Goal: Task Accomplishment & Management: Use online tool/utility

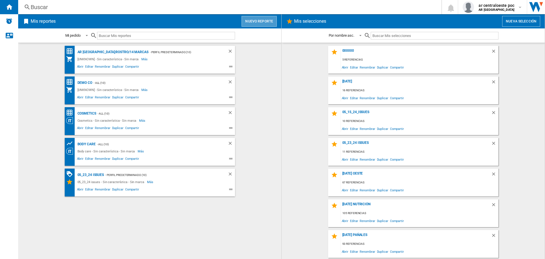
click at [268, 25] on button "Nuevo reporte" at bounding box center [259, 21] width 35 height 11
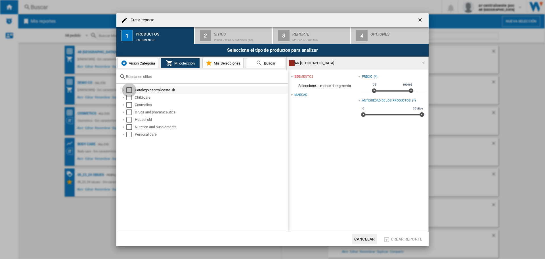
click at [131, 90] on div "Select" at bounding box center [129, 90] width 6 height 6
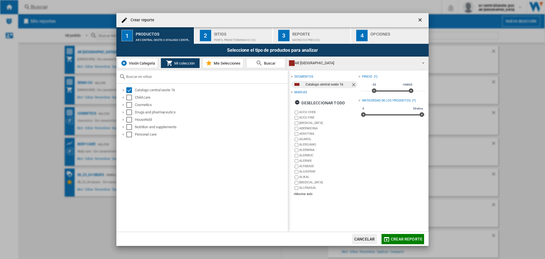
click at [342, 64] on div "AR [GEOGRAPHIC_DATA]" at bounding box center [353, 63] width 128 height 8
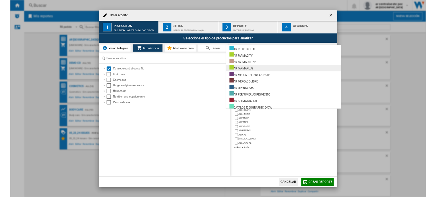
scroll to position [10, 0]
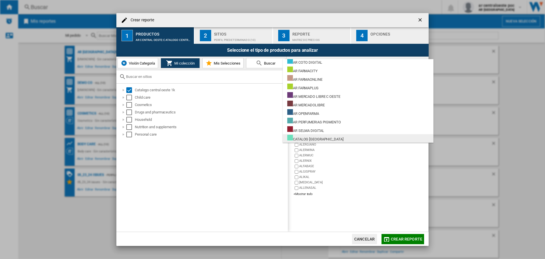
click at [349, 137] on md-option "CATALOG [GEOGRAPHIC_DATA]" at bounding box center [358, 138] width 151 height 9
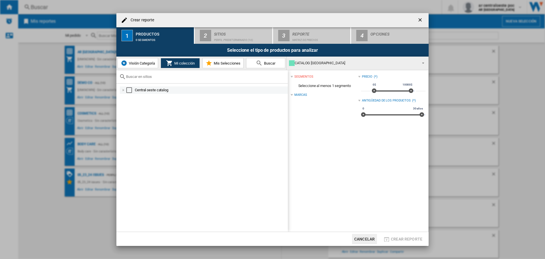
click at [127, 89] on div "Select" at bounding box center [129, 90] width 6 height 6
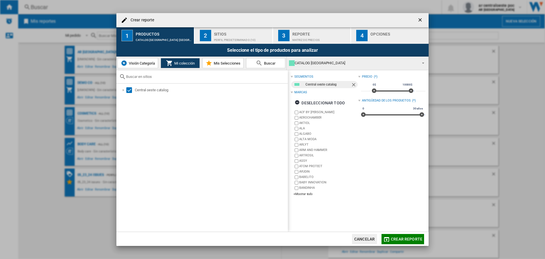
click at [151, 66] on button "Visión Categoría" at bounding box center [138, 63] width 41 height 10
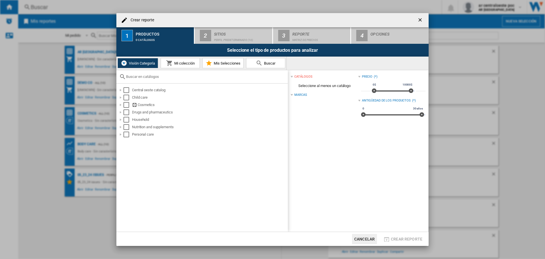
click at [182, 65] on span "Mi colección" at bounding box center [184, 63] width 22 height 4
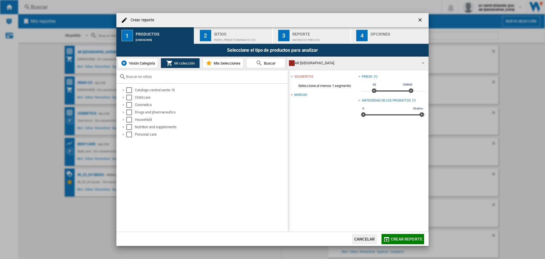
click at [147, 66] on button "Visión Categoría" at bounding box center [138, 63] width 41 height 10
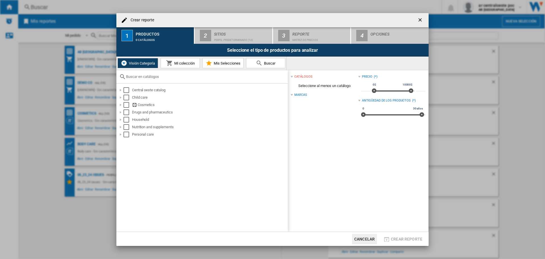
click at [177, 66] on button "Mi colección" at bounding box center [180, 63] width 39 height 10
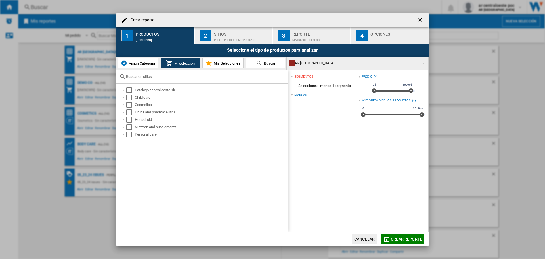
click at [147, 66] on button "Visión Categoría" at bounding box center [138, 63] width 41 height 10
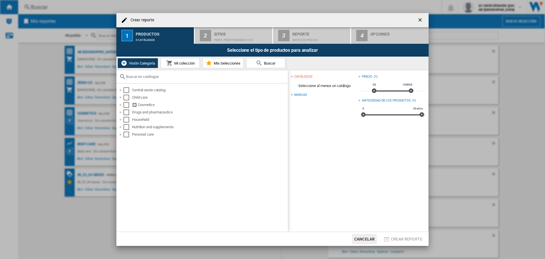
click at [175, 65] on span "Mi colección" at bounding box center [184, 63] width 22 height 4
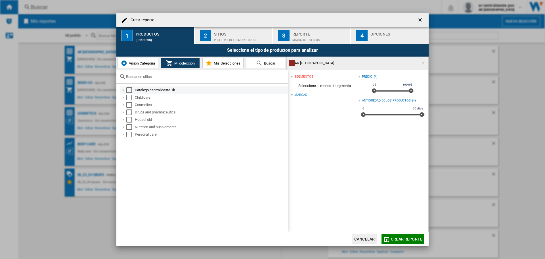
click at [167, 91] on div "Catalogo central oeste 1k" at bounding box center [211, 90] width 152 height 6
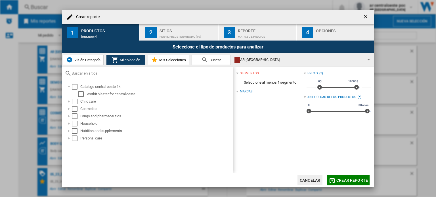
click at [274, 62] on div "AR [GEOGRAPHIC_DATA]" at bounding box center [298, 60] width 128 height 8
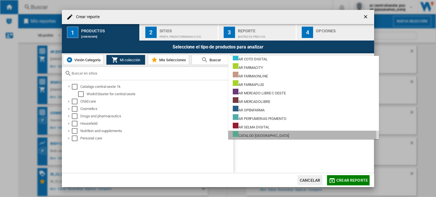
click at [280, 135] on div "CATALOG [GEOGRAPHIC_DATA]" at bounding box center [261, 134] width 56 height 7
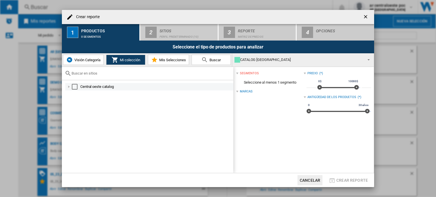
click at [73, 86] on div "Select" at bounding box center [75, 87] width 6 height 6
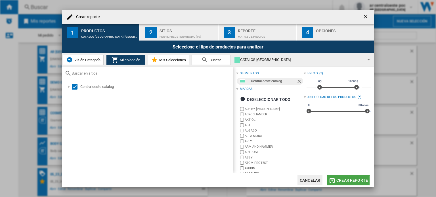
click at [367, 177] on button "Crear reporte" at bounding box center [348, 180] width 43 height 10
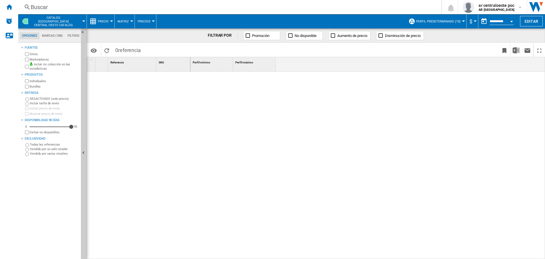
drag, startPoint x: 14, startPoint y: 7, endPoint x: 59, endPoint y: 17, distance: 46.6
click at [14, 7] on div "Inicio" at bounding box center [9, 7] width 18 height 14
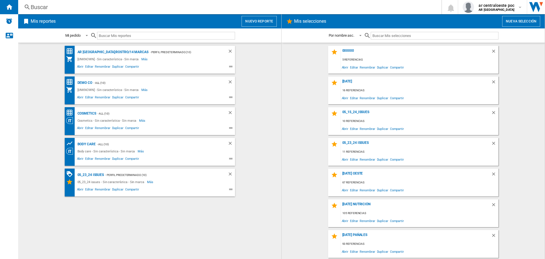
click at [267, 23] on button "Nuevo reporte" at bounding box center [259, 21] width 35 height 11
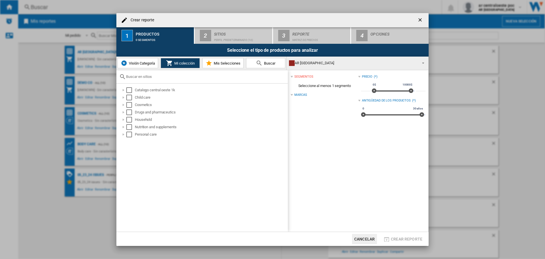
click at [323, 64] on div "AR [GEOGRAPHIC_DATA]" at bounding box center [353, 63] width 128 height 8
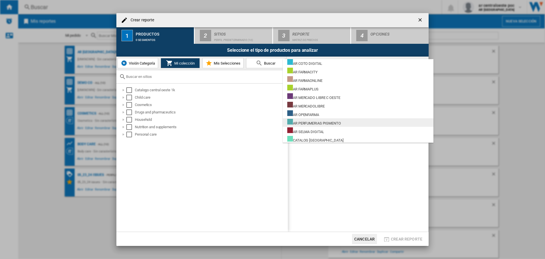
scroll to position [10, 0]
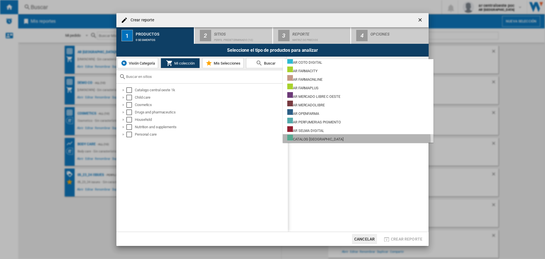
click at [337, 141] on div "CATALOG [GEOGRAPHIC_DATA]" at bounding box center [315, 138] width 56 height 7
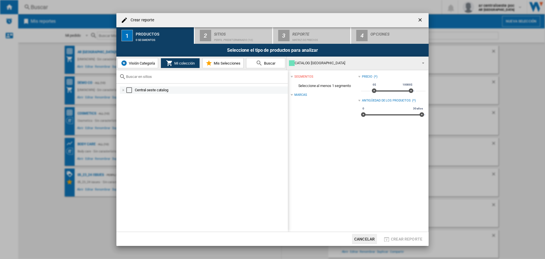
click at [127, 90] on div "Select" at bounding box center [129, 90] width 6 height 6
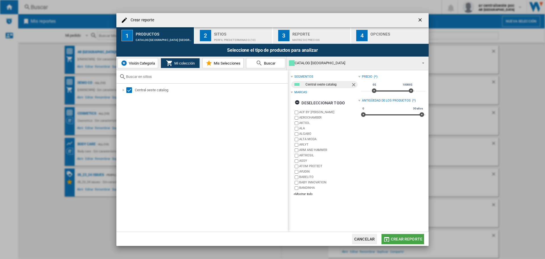
click at [418, 240] on span "Crear reporte" at bounding box center [407, 238] width 32 height 5
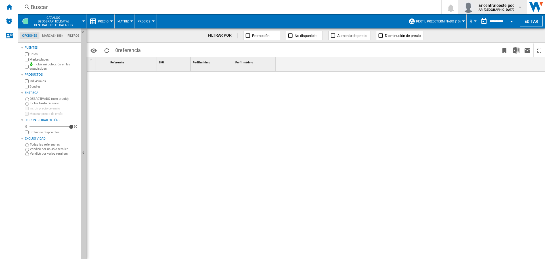
click at [506, 14] on button "ar centraloeste poc AR CENTRAL OESTE" at bounding box center [492, 7] width 69 height 14
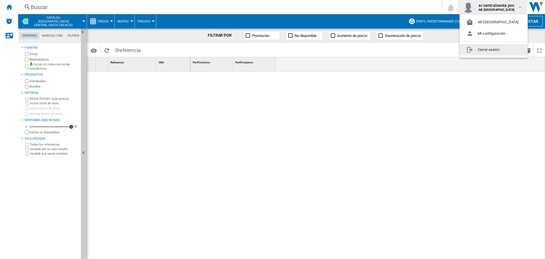
click at [497, 51] on button "Cerrar sesión" at bounding box center [494, 49] width 68 height 11
